Goal: Task Accomplishment & Management: Manage account settings

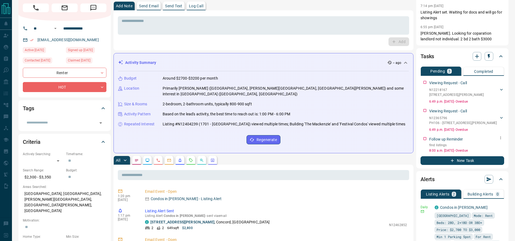
scroll to position [29, 0]
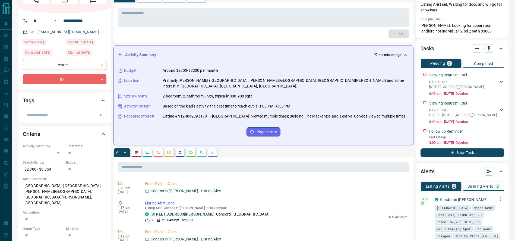
click at [500, 200] on icon "button" at bounding box center [500, 199] width 5 height 5
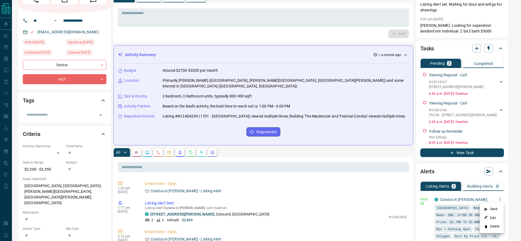
click at [496, 230] on li "Delete" at bounding box center [492, 227] width 24 height 9
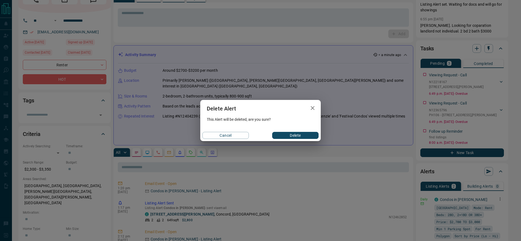
click at [303, 139] on button "Delete" at bounding box center [295, 135] width 46 height 7
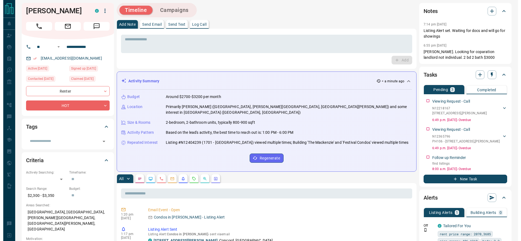
scroll to position [0, 0]
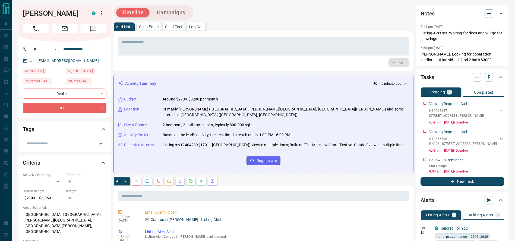
click at [490, 13] on icon "button" at bounding box center [488, 13] width 7 height 7
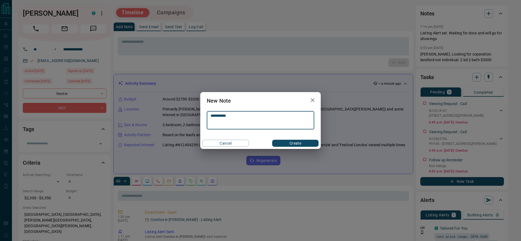
type textarea "**********"
click at [282, 142] on button "Create" at bounding box center [295, 143] width 46 height 7
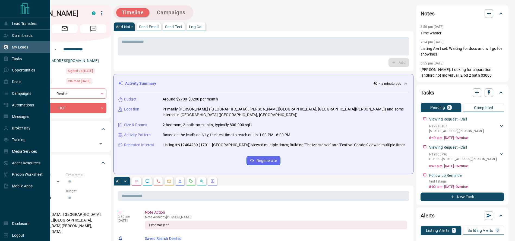
click at [17, 52] on div "My Leads" at bounding box center [15, 47] width 25 height 9
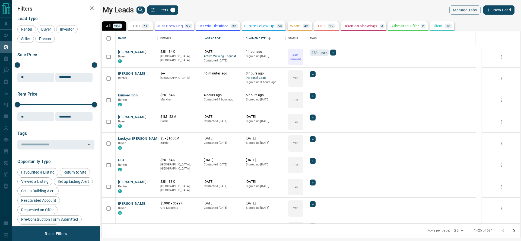
scroll to position [187, 412]
click at [136, 52] on button "[PERSON_NAME]" at bounding box center [132, 52] width 28 height 5
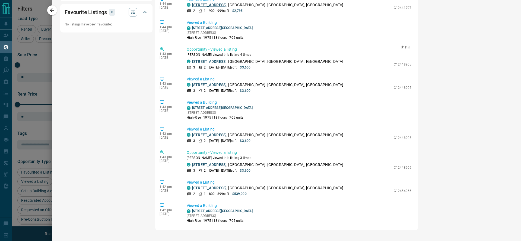
scroll to position [458, 0]
